Goal: Information Seeking & Learning: Understand process/instructions

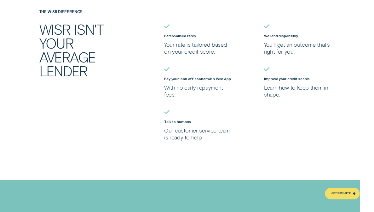
scroll to position [1171, 0]
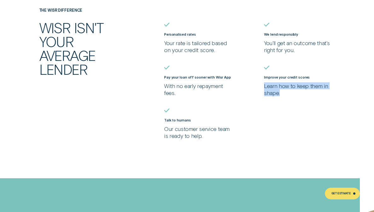
drag, startPoint x: 263, startPoint y: 84, endPoint x: 297, endPoint y: 96, distance: 36.3
click at [297, 96] on ul "Personalised rates Your rate is tailored based on your credit score. We lend re…" at bounding box center [262, 81] width 200 height 116
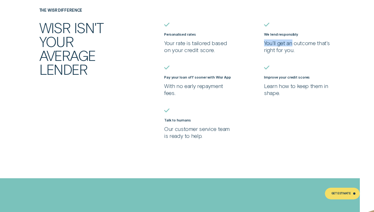
drag, startPoint x: 272, startPoint y: 36, endPoint x: 296, endPoint y: 45, distance: 25.7
click at [296, 45] on div "We lend responsibly You'll get an outcome that's right for you." at bounding box center [299, 42] width 71 height 21
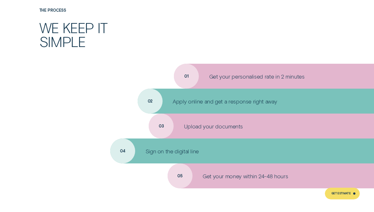
scroll to position [1569, 0]
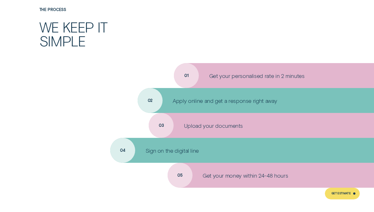
click at [144, 88] on div "Apply online and get a response right away" at bounding box center [256, 100] width 236 height 25
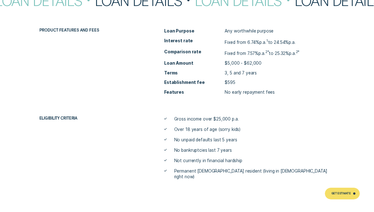
scroll to position [1810, 0]
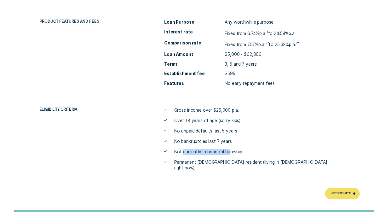
drag, startPoint x: 182, startPoint y: 143, endPoint x: 238, endPoint y: 143, distance: 55.7
click at [238, 149] on span "Not currently in financial hardship" at bounding box center [208, 152] width 68 height 6
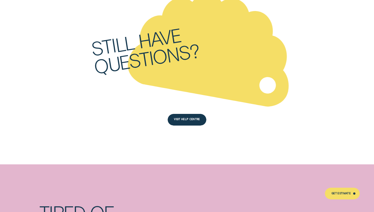
scroll to position [2273, 0]
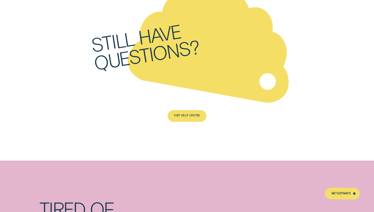
click at [180, 110] on div "Visit Help Centre" at bounding box center [186, 116] width 39 height 12
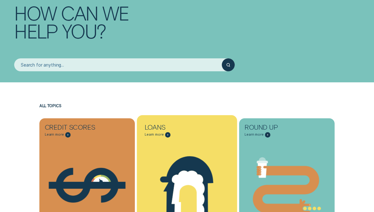
scroll to position [50, 0]
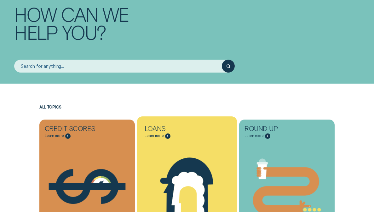
click at [168, 135] on div "Loans - Learn more" at bounding box center [167, 135] width 5 height 5
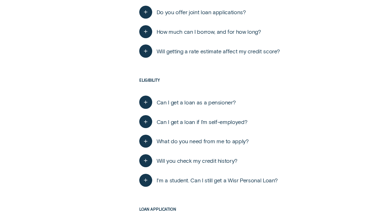
scroll to position [242, 0]
click at [147, 142] on icon "button" at bounding box center [145, 141] width 7 height 10
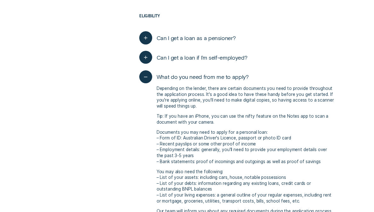
scroll to position [306, 0]
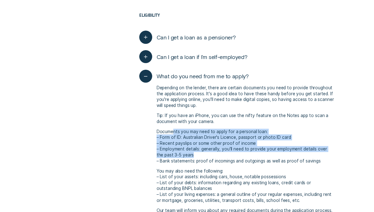
drag, startPoint x: 173, startPoint y: 129, endPoint x: 230, endPoint y: 153, distance: 61.6
click at [230, 153] on p "Documents you may need to apply for a personal loan: – Form of ID: Australian D…" at bounding box center [245, 145] width 178 height 35
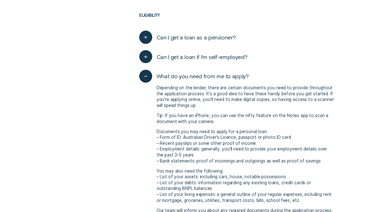
click at [213, 156] on p "Documents you may need to apply for a personal loan: – Form of ID: Australian D…" at bounding box center [245, 145] width 178 height 35
drag, startPoint x: 193, startPoint y: 160, endPoint x: 311, endPoint y: 157, distance: 118.4
click at [311, 157] on p "Documents you may need to apply for a personal loan: – Form of ID: Australian D…" at bounding box center [245, 145] width 178 height 35
drag, startPoint x: 162, startPoint y: 136, endPoint x: 303, endPoint y: 133, distance: 141.1
click at [303, 133] on p "Documents you may need to apply for a personal loan: – Form of ID: Australian D…" at bounding box center [245, 145] width 178 height 35
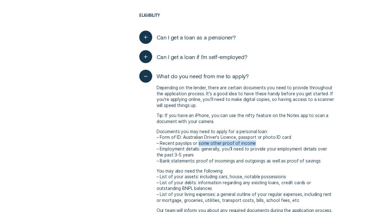
drag, startPoint x: 199, startPoint y: 142, endPoint x: 272, endPoint y: 142, distance: 73.0
click at [272, 142] on p "Documents you may need to apply for a personal loan: – Form of ID: Australian D…" at bounding box center [245, 145] width 178 height 35
drag, startPoint x: 168, startPoint y: 139, endPoint x: 253, endPoint y: 139, distance: 84.7
click at [253, 139] on p "Documents you may need to apply for a personal loan: – Form of ID: Australian D…" at bounding box center [245, 145] width 178 height 35
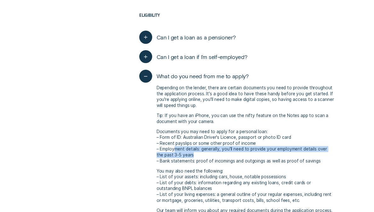
drag, startPoint x: 173, startPoint y: 146, endPoint x: 198, endPoint y: 153, distance: 25.4
click at [198, 153] on p "Documents you may need to apply for a personal loan: – Form of ID: Australian D…" at bounding box center [245, 145] width 178 height 35
click at [193, 154] on p "Documents you may need to apply for a personal loan: – Form of ID: Australian D…" at bounding box center [245, 145] width 178 height 35
drag, startPoint x: 189, startPoint y: 152, endPoint x: 158, endPoint y: 146, distance: 31.7
click at [158, 146] on p "Documents you may need to apply for a personal loan: – Form of ID: Australian D…" at bounding box center [245, 145] width 178 height 35
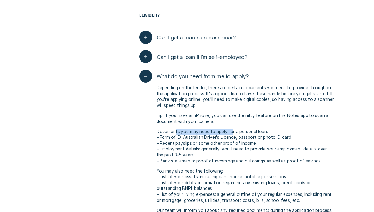
drag, startPoint x: 176, startPoint y: 127, endPoint x: 231, endPoint y: 128, distance: 55.7
click at [231, 128] on p "Documents you may need to apply for a personal loan: – Form of ID: Australian D…" at bounding box center [245, 145] width 178 height 35
click at [227, 136] on p "Documents you may need to apply for a personal loan: – Form of ID: Australian D…" at bounding box center [245, 145] width 178 height 35
drag, startPoint x: 184, startPoint y: 115, endPoint x: 200, endPoint y: 117, distance: 15.5
click at [197, 116] on p "Tip: If you have an iPhone, you can use the nifty feature on the Notes app to s…" at bounding box center [245, 118] width 178 height 12
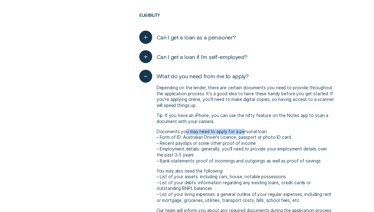
drag, startPoint x: 184, startPoint y: 127, endPoint x: 244, endPoint y: 128, distance: 59.5
click at [243, 128] on p "Documents you may need to apply for a personal loan: – Form of ID: Australian D…" at bounding box center [245, 145] width 178 height 35
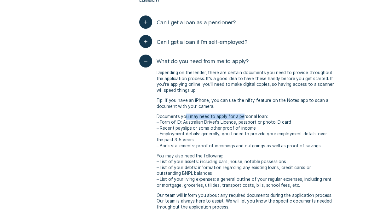
scroll to position [323, 0]
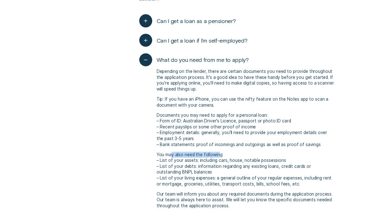
drag, startPoint x: 171, startPoint y: 151, endPoint x: 225, endPoint y: 151, distance: 54.1
click at [224, 151] on p "You may also need the following: – List of your assets: including cars, house, …" at bounding box center [245, 168] width 178 height 35
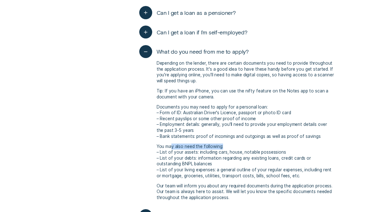
scroll to position [335, 0]
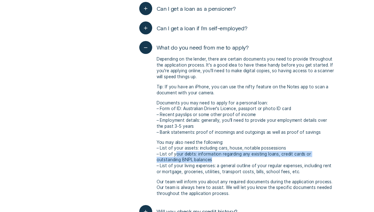
drag, startPoint x: 176, startPoint y: 151, endPoint x: 189, endPoint y: 156, distance: 13.9
click at [189, 156] on p "You may also need the following: – List of your assets: including cars, house, …" at bounding box center [245, 156] width 178 height 35
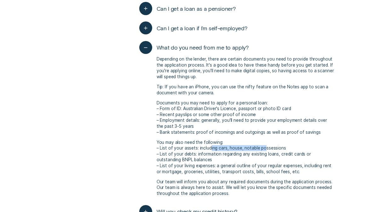
drag, startPoint x: 210, startPoint y: 144, endPoint x: 268, endPoint y: 147, distance: 58.0
click at [267, 147] on p "You may also need the following: – List of your assets: including cars, house, …" at bounding box center [245, 156] width 178 height 35
click at [190, 154] on p "You may also need the following: – List of your assets: including cars, house, …" at bounding box center [245, 156] width 178 height 35
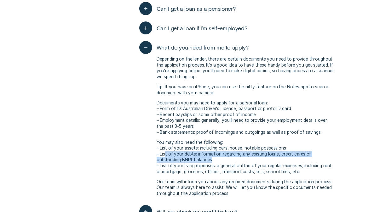
drag, startPoint x: 189, startPoint y: 155, endPoint x: 166, endPoint y: 152, distance: 23.5
click at [166, 152] on p "You may also need the following: – List of your assets: including cars, house, …" at bounding box center [245, 156] width 178 height 35
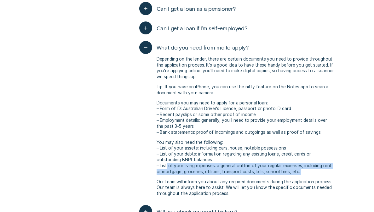
drag, startPoint x: 167, startPoint y: 162, endPoint x: 256, endPoint y: 176, distance: 89.9
click at [256, 176] on div "Depending on the lender, there are certain documents you need to provide throug…" at bounding box center [236, 126] width 195 height 144
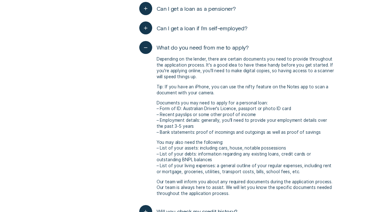
click at [254, 186] on p "Our team will inform you about any required documents during the application pr…" at bounding box center [245, 187] width 178 height 18
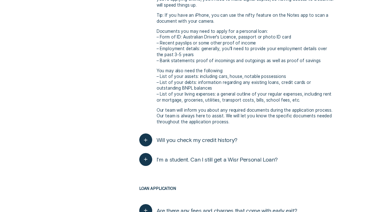
scroll to position [408, 0]
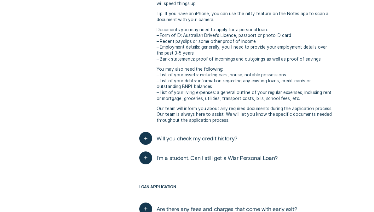
click at [152, 134] on div "button" at bounding box center [147, 138] width 17 height 13
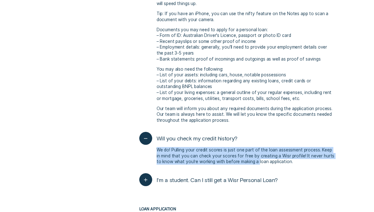
drag, startPoint x: 158, startPoint y: 143, endPoint x: 253, endPoint y: 154, distance: 95.7
click at [253, 154] on p "We do! Pulling your credit scores is just one part of the loan assessment proce…" at bounding box center [245, 156] width 178 height 18
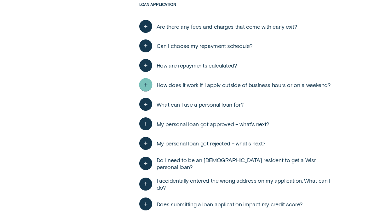
scroll to position [613, 0]
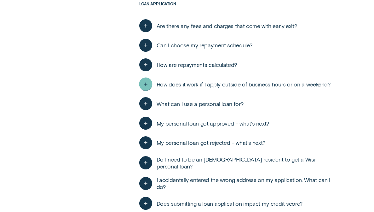
click at [147, 79] on icon "button" at bounding box center [145, 84] width 7 height 10
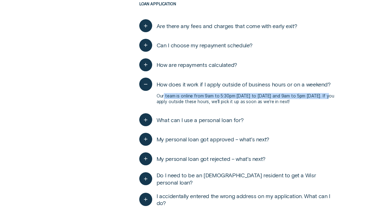
drag, startPoint x: 164, startPoint y: 89, endPoint x: 331, endPoint y: 89, distance: 166.8
click at [331, 93] on p "Our team is online from 9am to 5:30pm [DATE] to [DATE] and 9am to 5pm [DATE]. I…" at bounding box center [245, 99] width 178 height 12
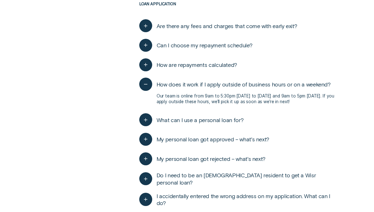
click at [315, 94] on p "Our team is online from 9am to 5:30pm [DATE] to [DATE] and 9am to 5pm [DATE]. I…" at bounding box center [245, 99] width 178 height 12
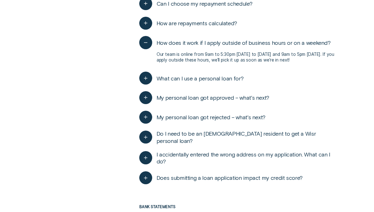
scroll to position [655, 0]
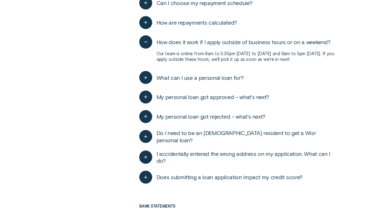
click at [163, 113] on span "My personal loan got rejected – what's next?" at bounding box center [210, 116] width 109 height 7
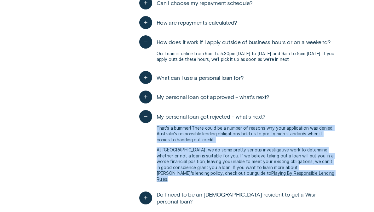
drag, startPoint x: 163, startPoint y: 119, endPoint x: 335, endPoint y: 172, distance: 179.8
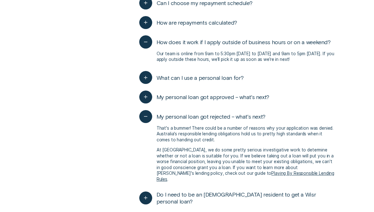
click at [287, 167] on p "At [GEOGRAPHIC_DATA], we do some pretty serious investigative work to determine…" at bounding box center [245, 164] width 178 height 35
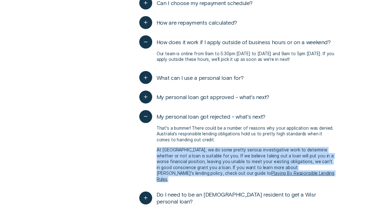
drag, startPoint x: 286, startPoint y: 167, endPoint x: 152, endPoint y: 142, distance: 136.0
click at [152, 142] on div "That's a bummer! There could be a number of reasons why your application was de…" at bounding box center [236, 153] width 195 height 61
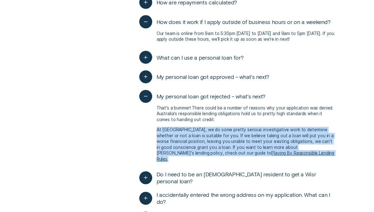
scroll to position [676, 0]
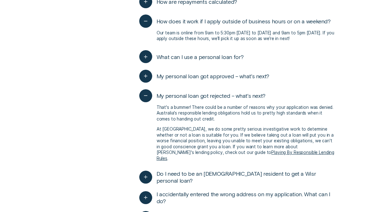
click at [164, 126] on p "At [GEOGRAPHIC_DATA], we do some pretty serious investigative work to determine…" at bounding box center [245, 143] width 178 height 35
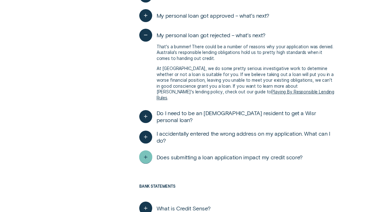
scroll to position [737, 0]
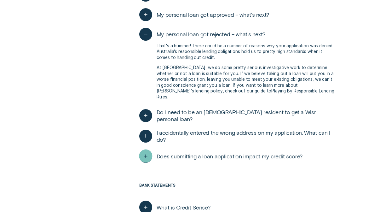
click at [145, 151] on icon "button" at bounding box center [145, 156] width 7 height 10
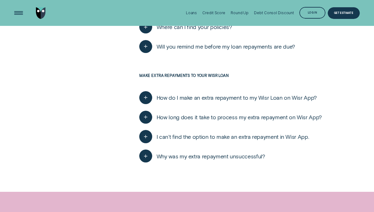
scroll to position [2199, 0]
click at [336, 14] on div "Get Estimate" at bounding box center [343, 13] width 19 height 2
